Goal: Task Accomplishment & Management: Manage account settings

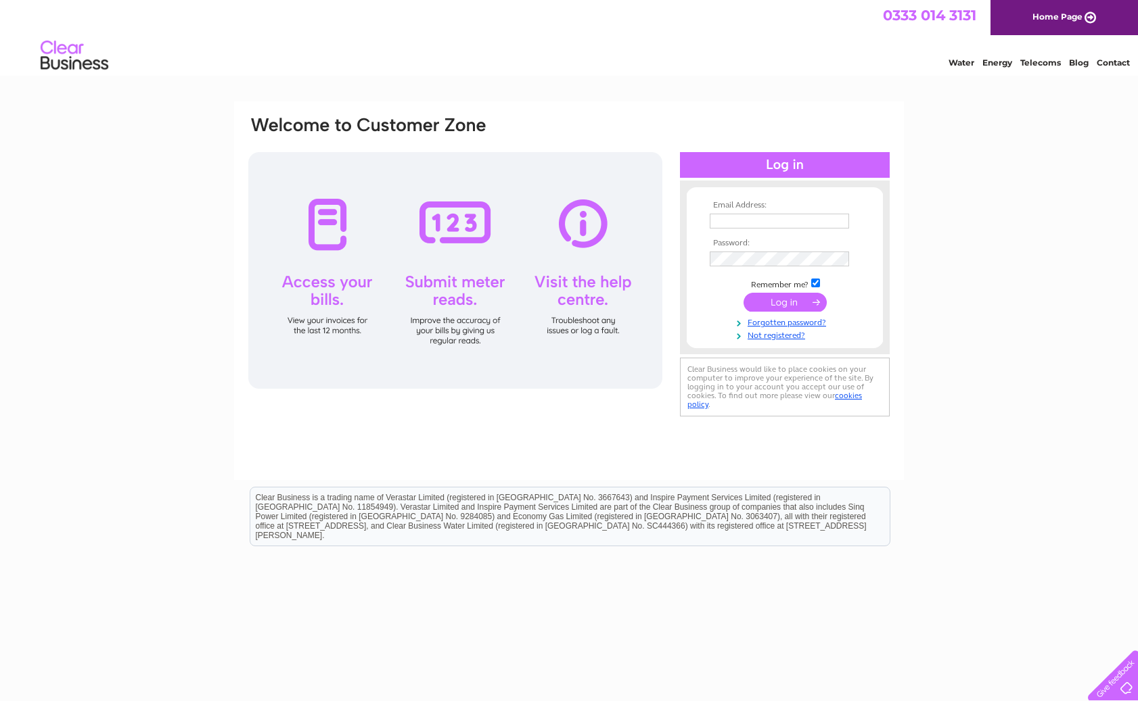
type input "info.springhillfarm@gmail.com"
click at [785, 306] on input "submit" at bounding box center [784, 302] width 83 height 19
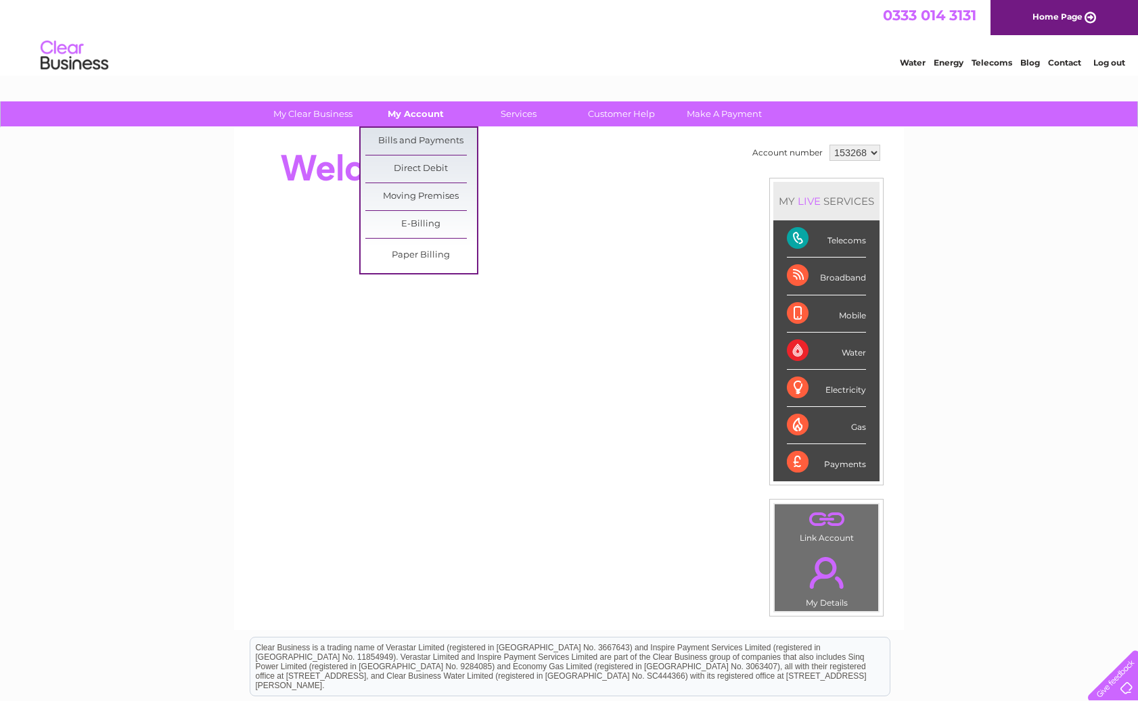
click at [429, 108] on link "My Account" at bounding box center [416, 113] width 112 height 25
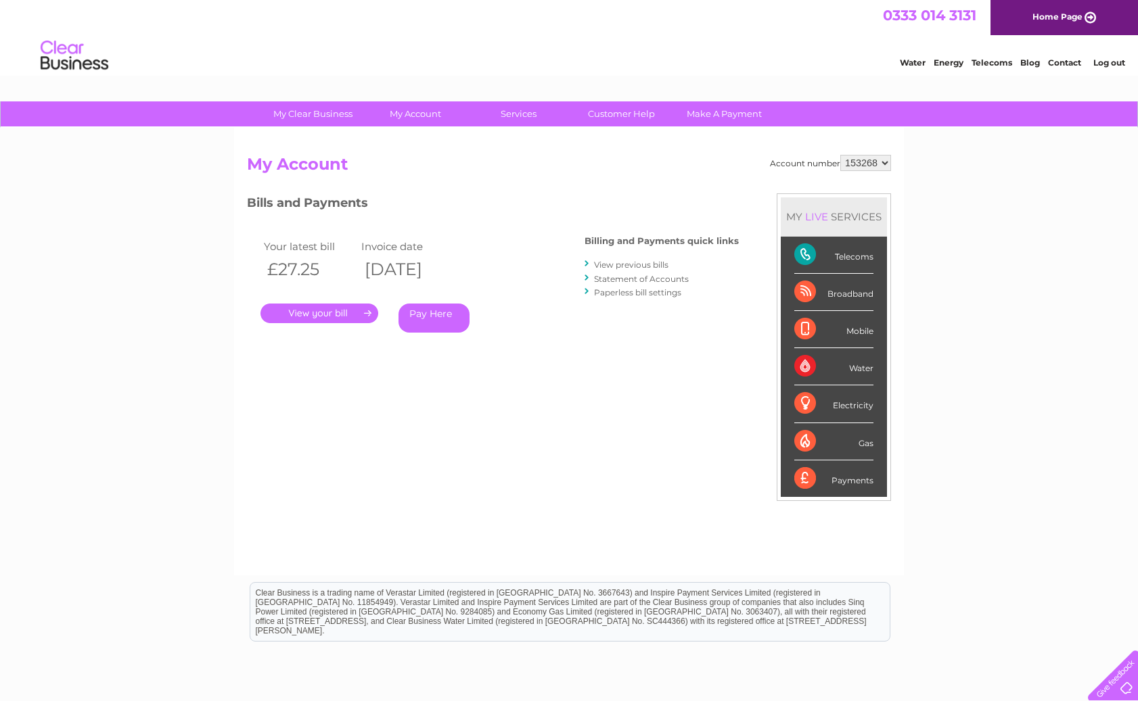
click at [357, 309] on link "." at bounding box center [319, 314] width 118 height 20
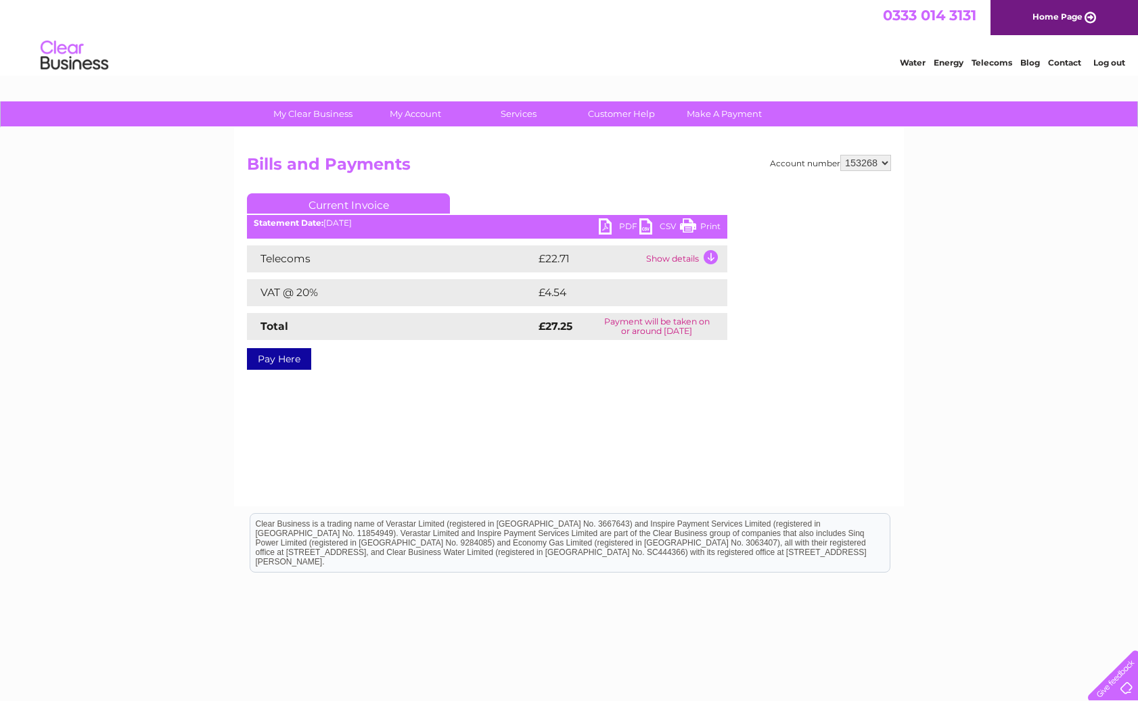
click at [689, 224] on link "Print" at bounding box center [700, 228] width 41 height 20
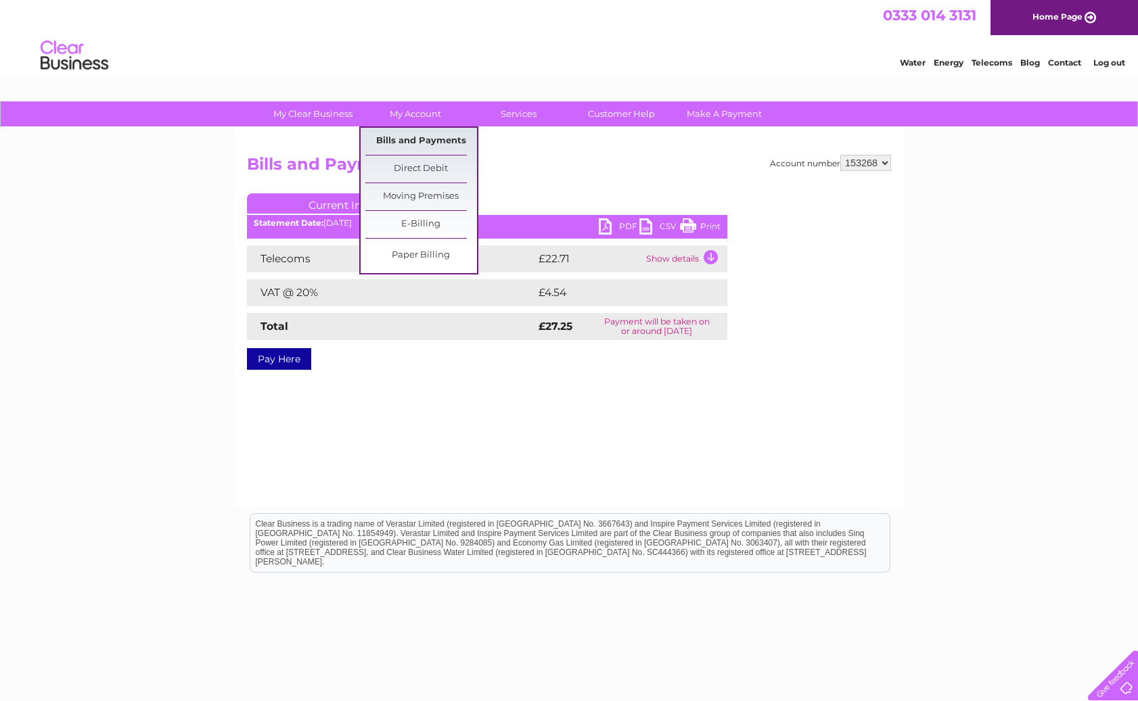
click at [436, 142] on link "Bills and Payments" at bounding box center [421, 141] width 112 height 27
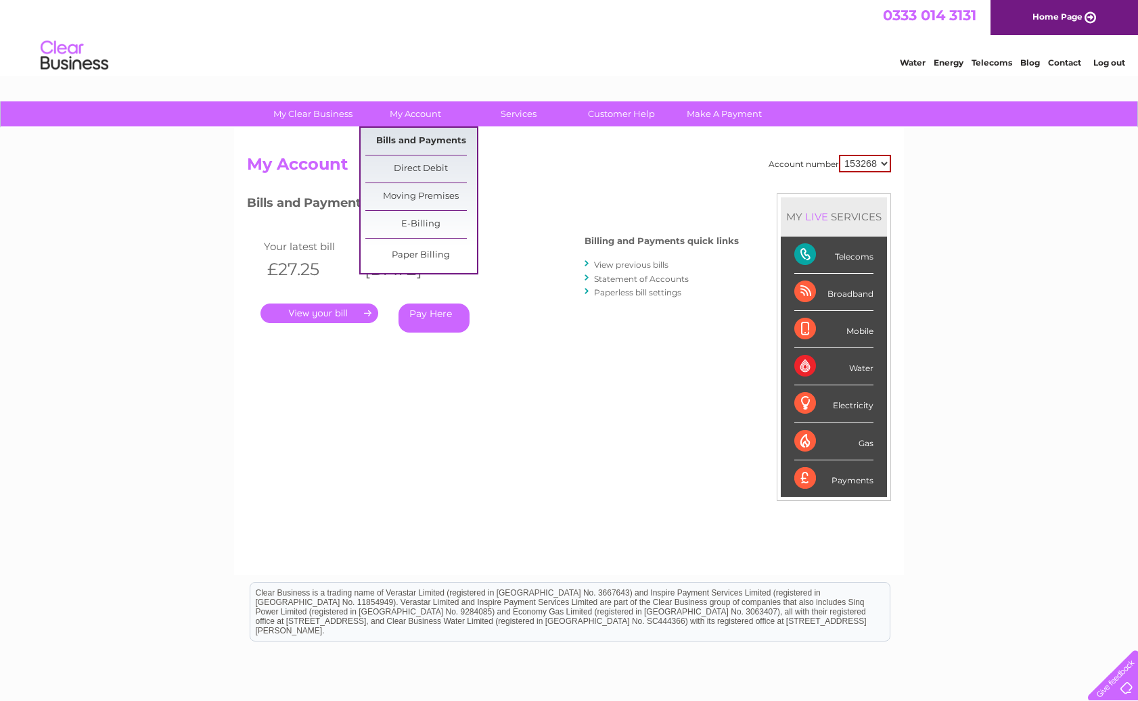
click at [404, 149] on link "Bills and Payments" at bounding box center [421, 141] width 112 height 27
click at [404, 148] on link "Bills and Payments" at bounding box center [421, 141] width 112 height 27
click at [428, 135] on link "Bills and Payments" at bounding box center [421, 141] width 112 height 27
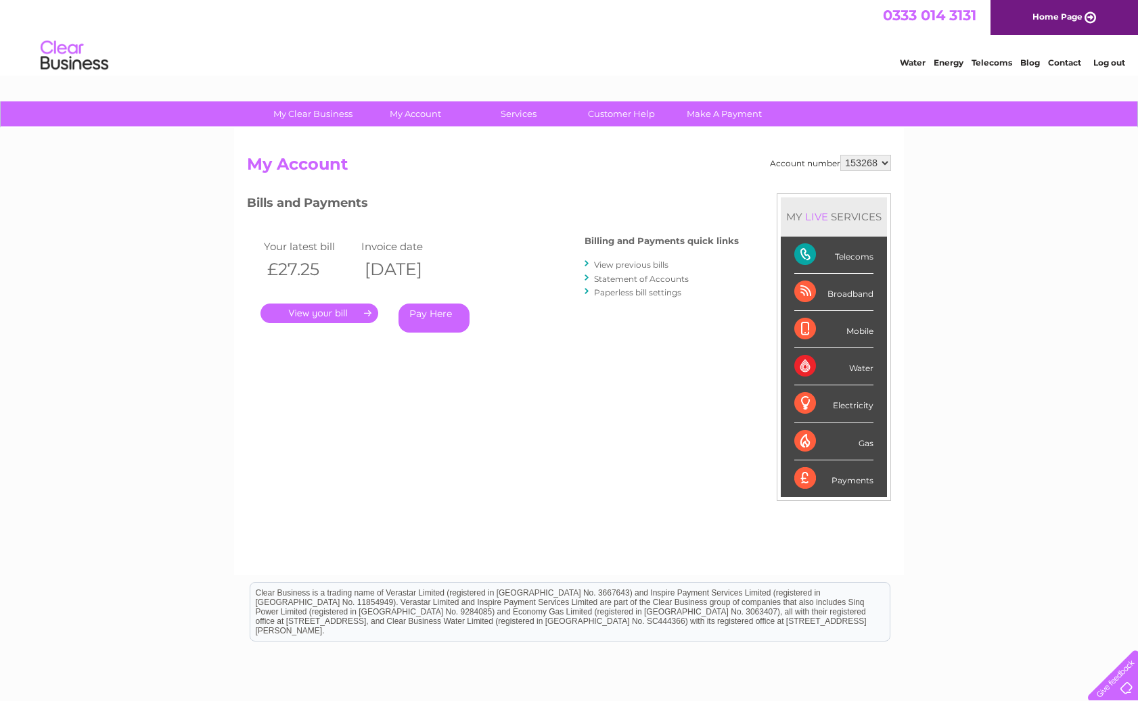
click at [369, 313] on link "." at bounding box center [319, 314] width 118 height 20
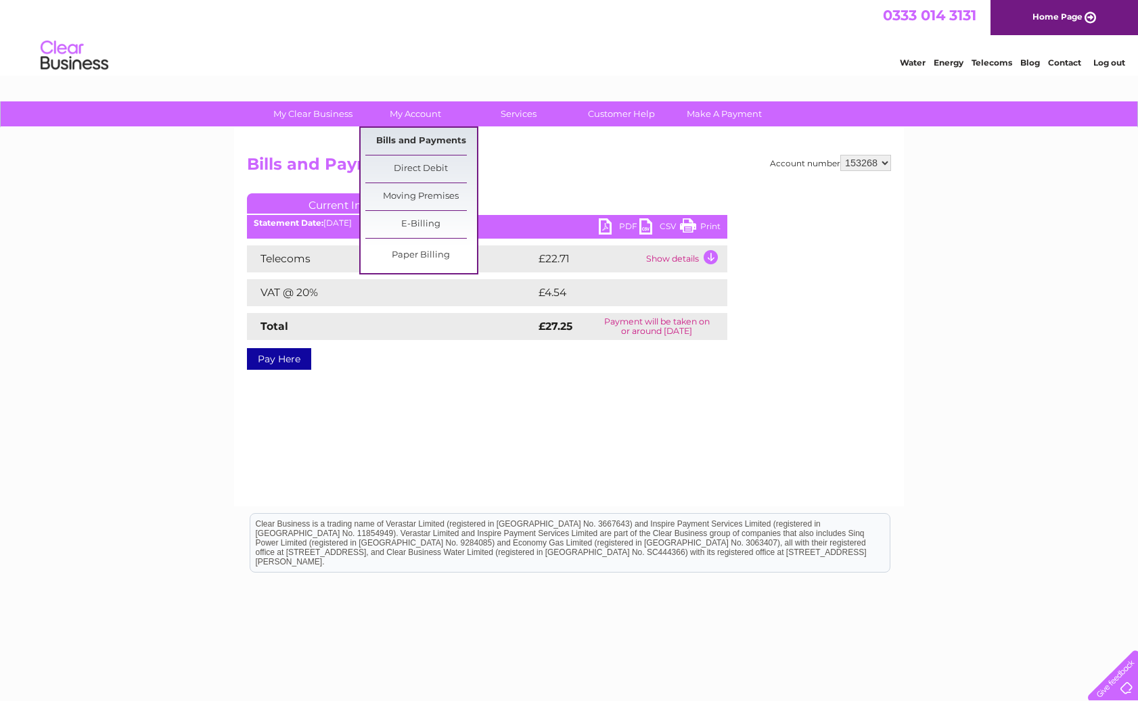
click at [413, 139] on link "Bills and Payments" at bounding box center [421, 141] width 112 height 27
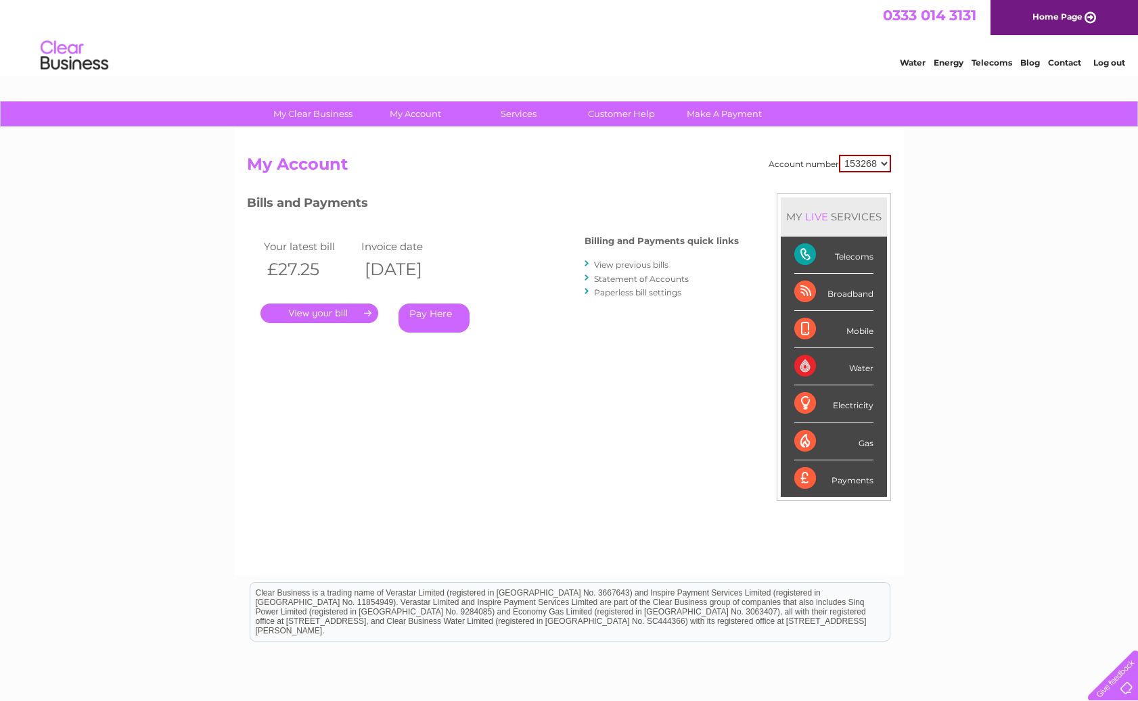
click at [640, 263] on link "View previous bills" at bounding box center [631, 265] width 74 height 10
click at [641, 261] on link "View previous bills" at bounding box center [631, 265] width 74 height 10
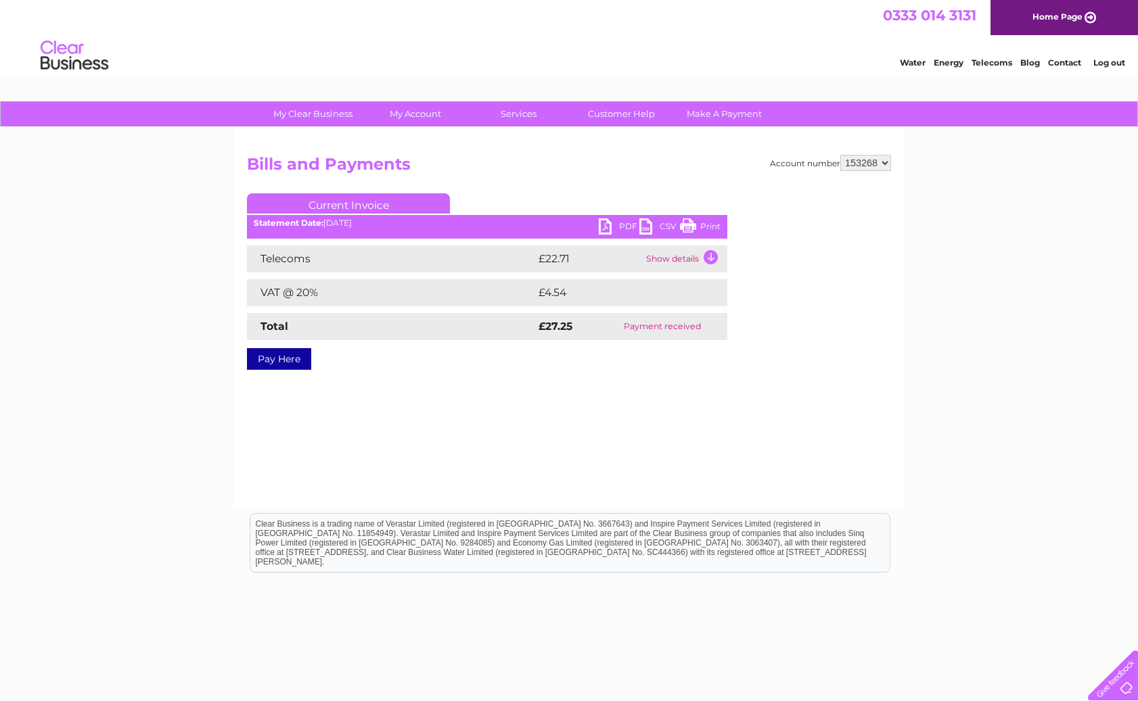
click at [697, 223] on link "Print" at bounding box center [700, 228] width 41 height 20
drag, startPoint x: 706, startPoint y: 219, endPoint x: 18, endPoint y: 135, distance: 693.1
click at [706, 219] on link "Print" at bounding box center [700, 228] width 41 height 20
click at [710, 224] on link "Print" at bounding box center [700, 228] width 41 height 20
click at [708, 221] on link "Print" at bounding box center [700, 228] width 41 height 20
